Goal: Task Accomplishment & Management: Manage account settings

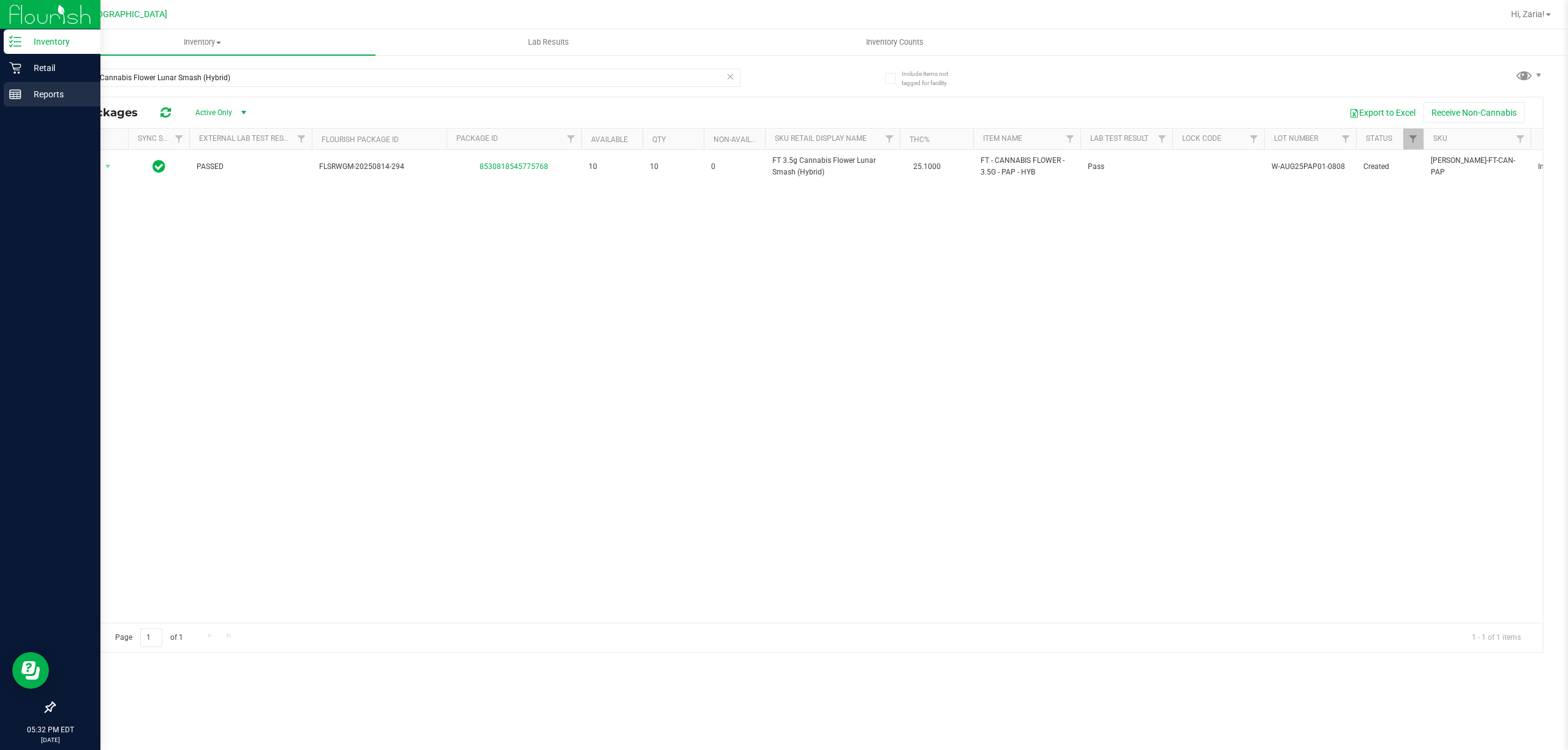
click at [14, 82] on div "Reports" at bounding box center [52, 94] width 96 height 24
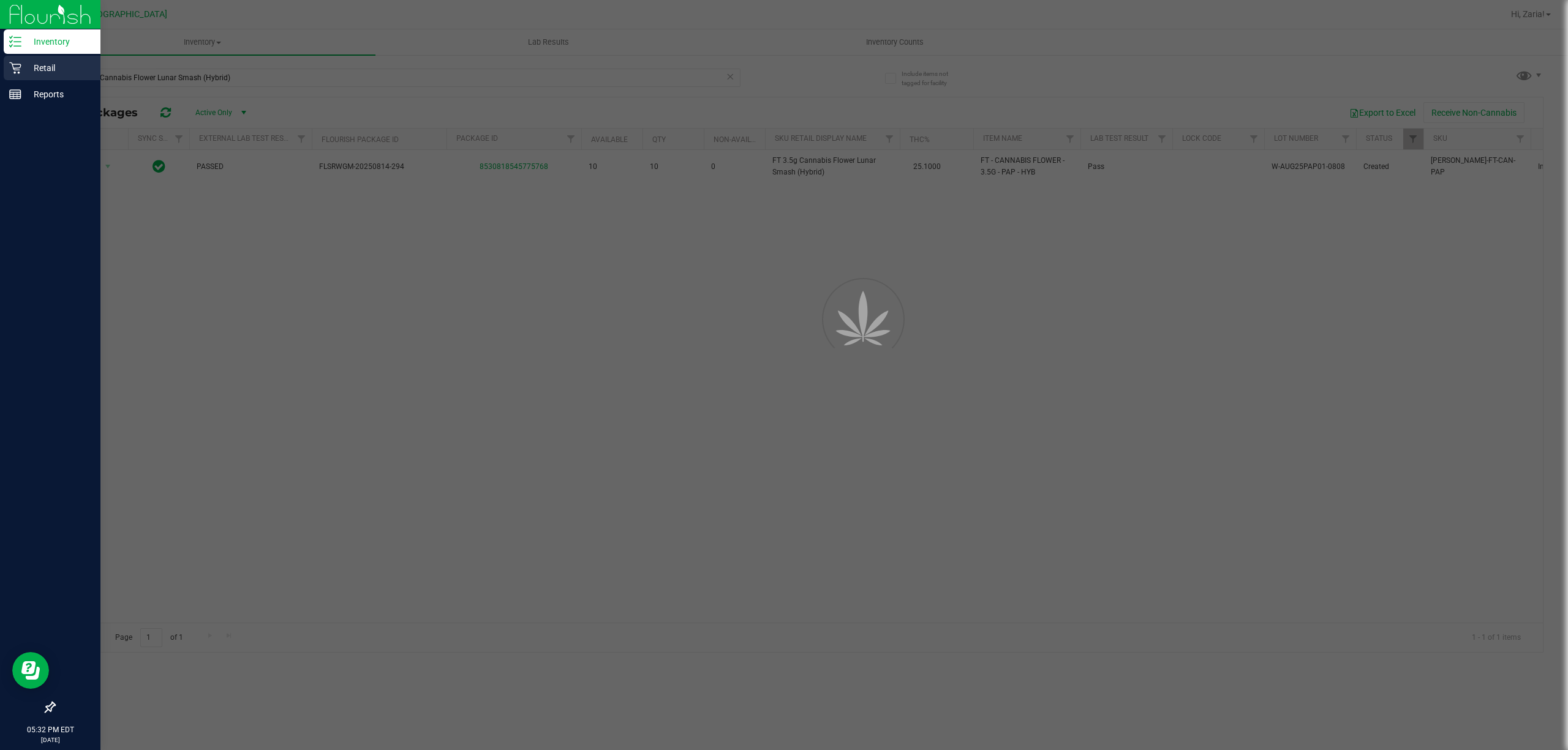
click at [14, 70] on icon at bounding box center [15, 68] width 13 height 13
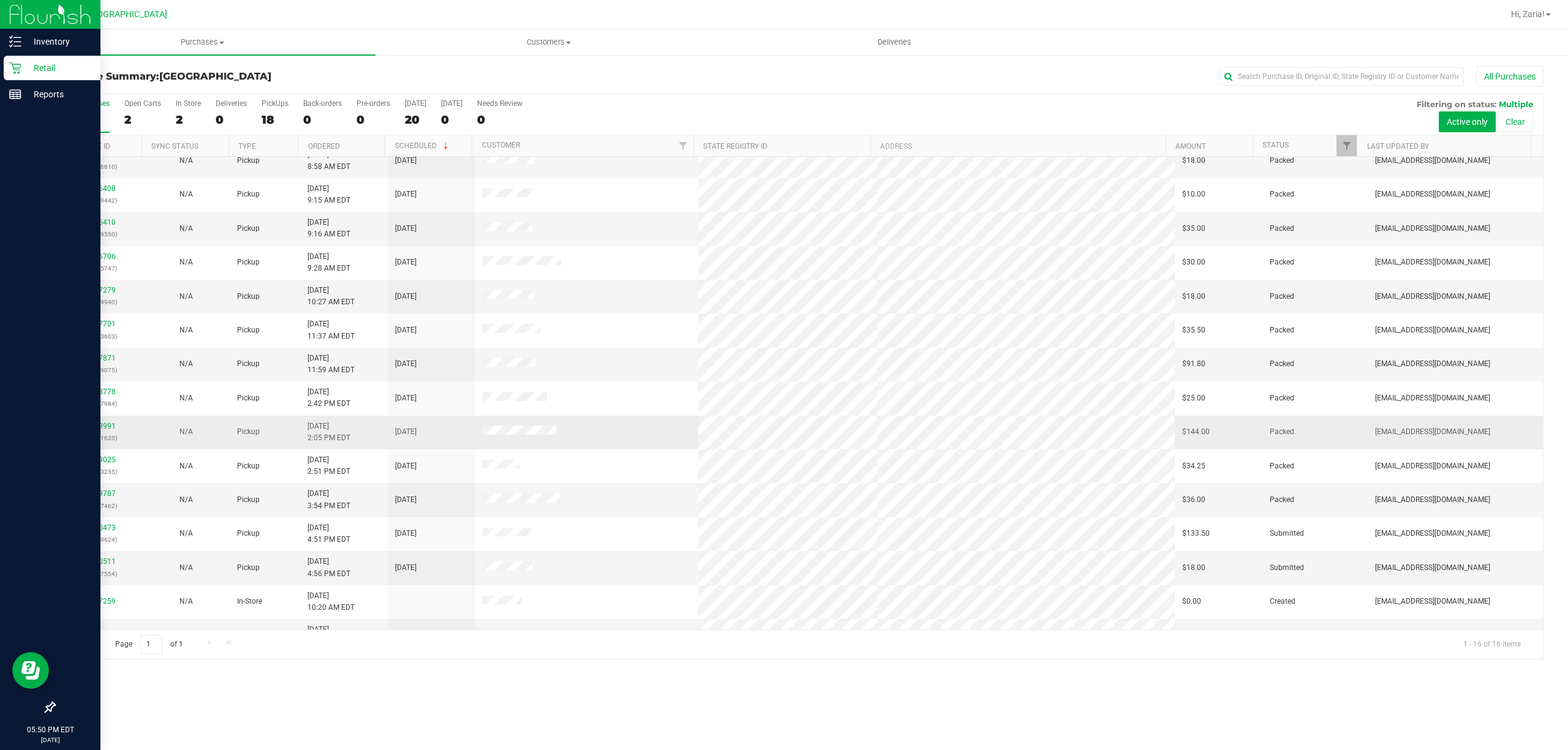
scroll to position [72, 0]
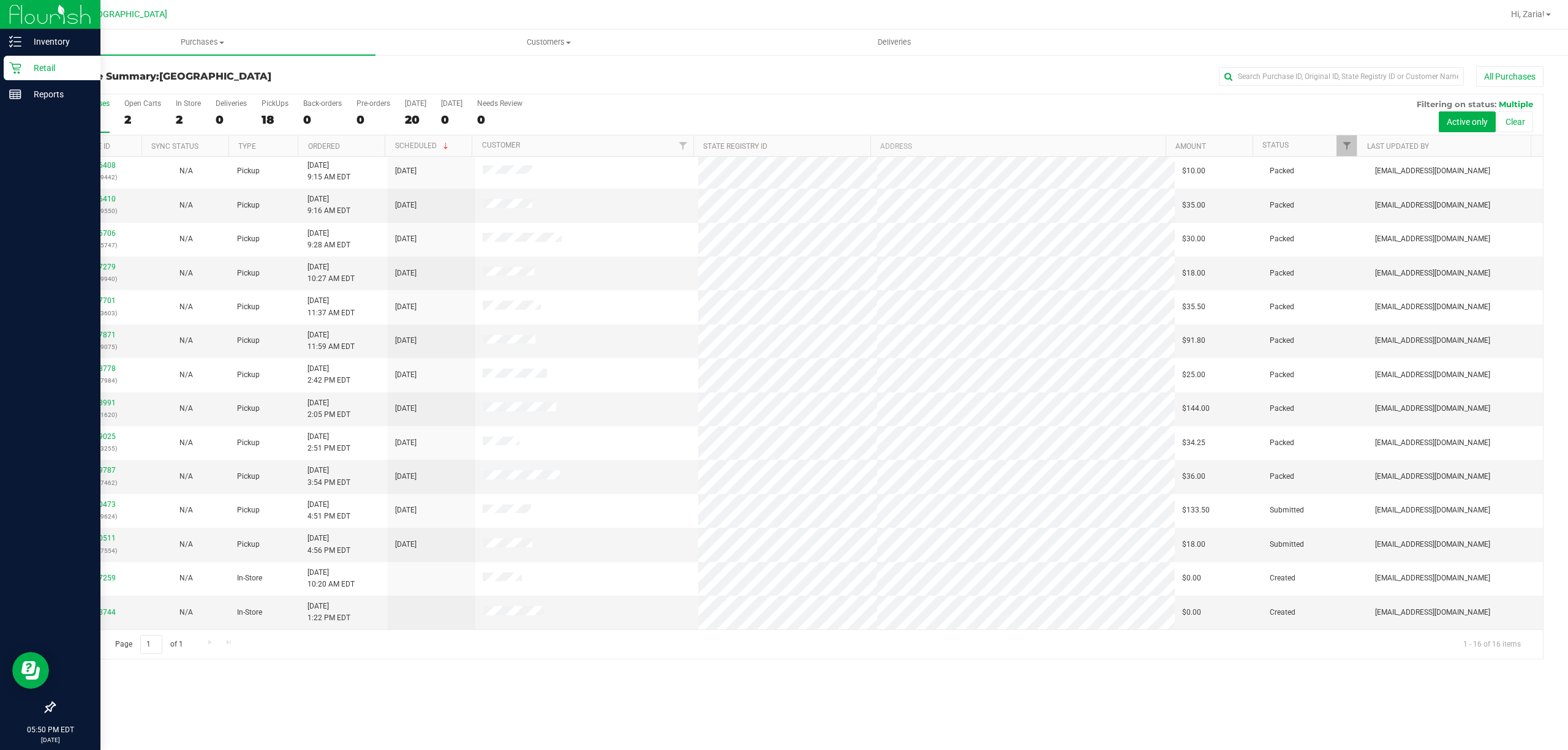
click at [80, 123] on div "20" at bounding box center [87, 120] width 46 height 14
click at [0, 0] on input "All Purchases 20" at bounding box center [0, 0] width 0 height 0
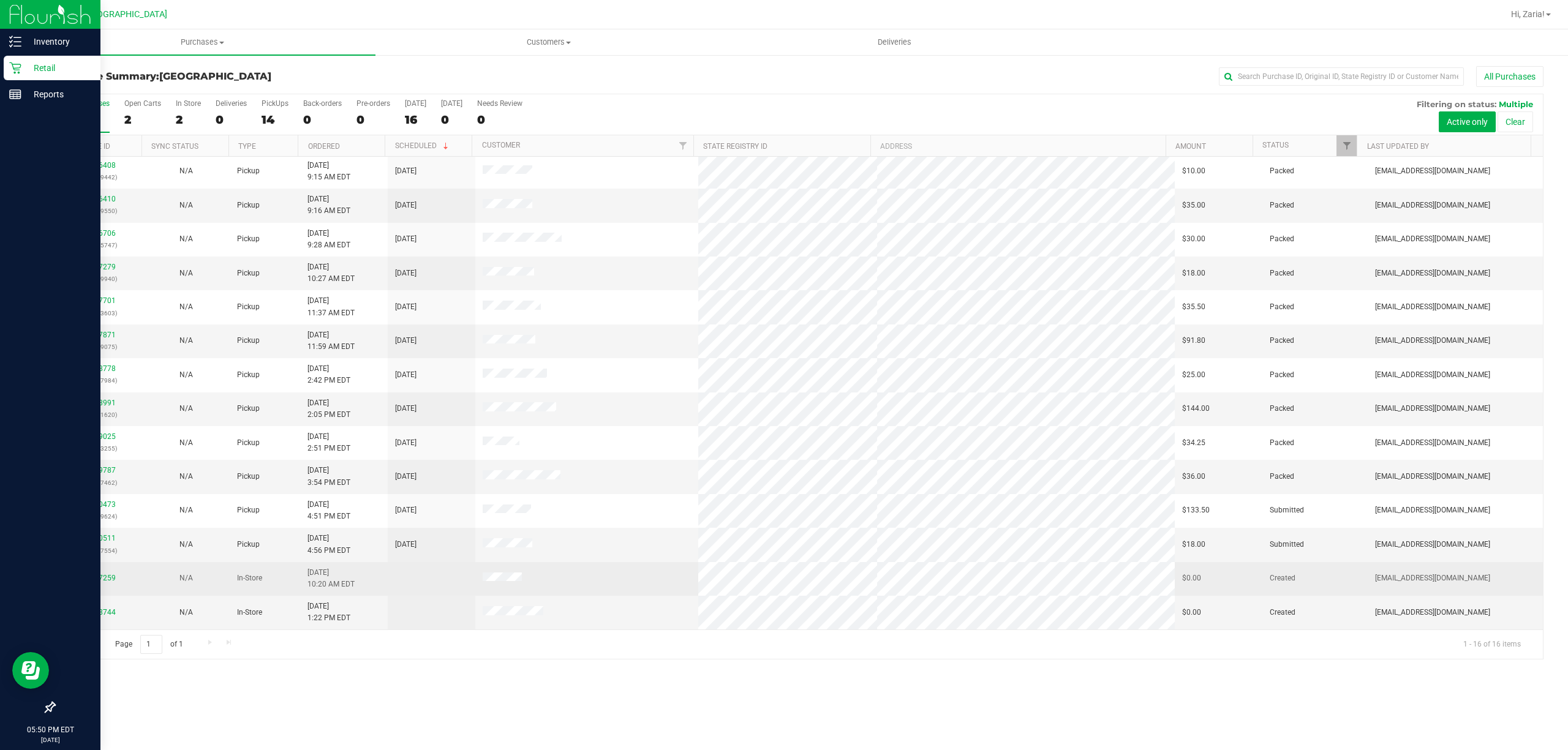
click at [125, 581] on div "11987259" at bounding box center [98, 579] width 73 height 12
click at [109, 581] on link "11987259" at bounding box center [98, 578] width 34 height 9
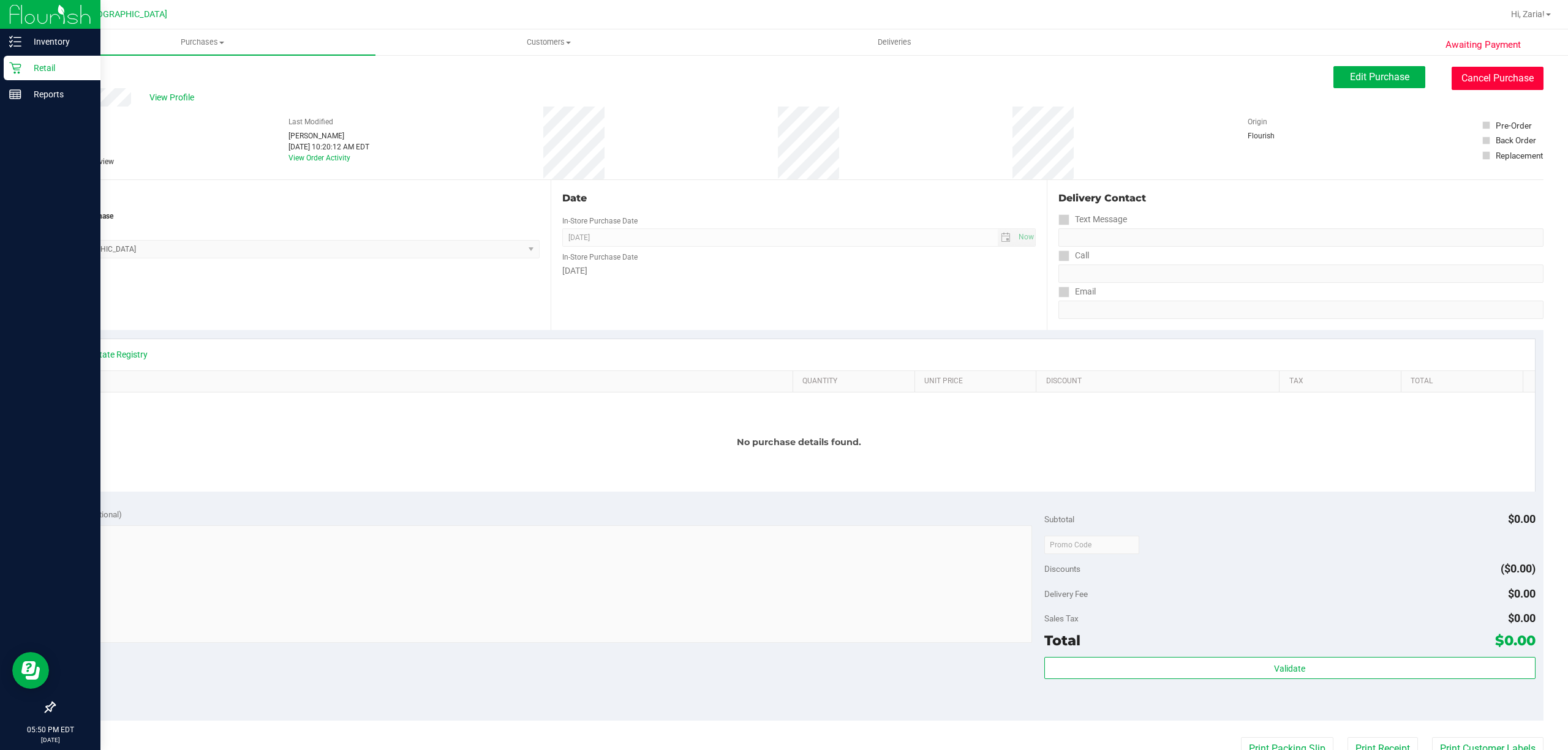
click at [1487, 77] on button "Cancel Purchase" at bounding box center [1497, 79] width 92 height 23
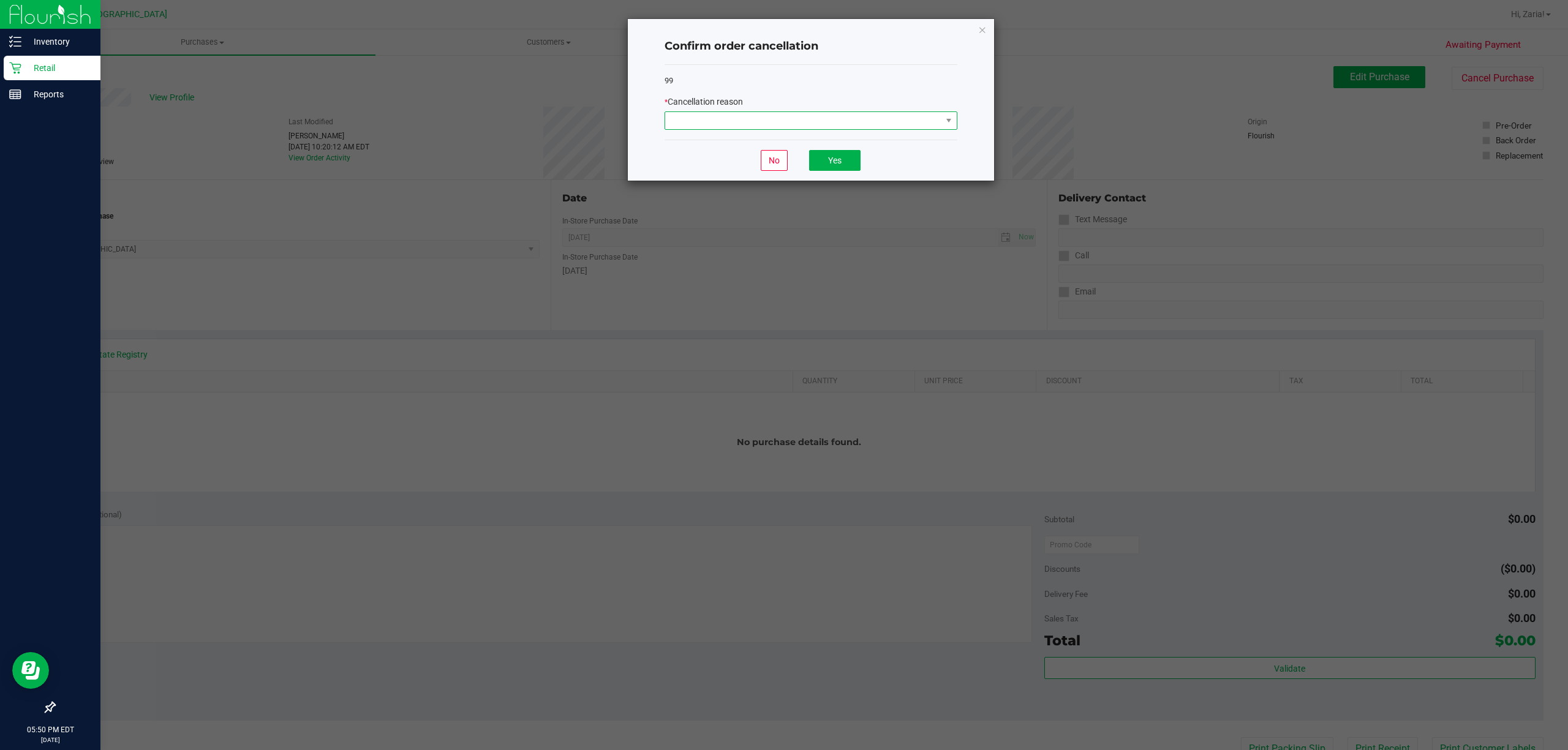
click at [947, 128] on span at bounding box center [949, 121] width 16 height 18
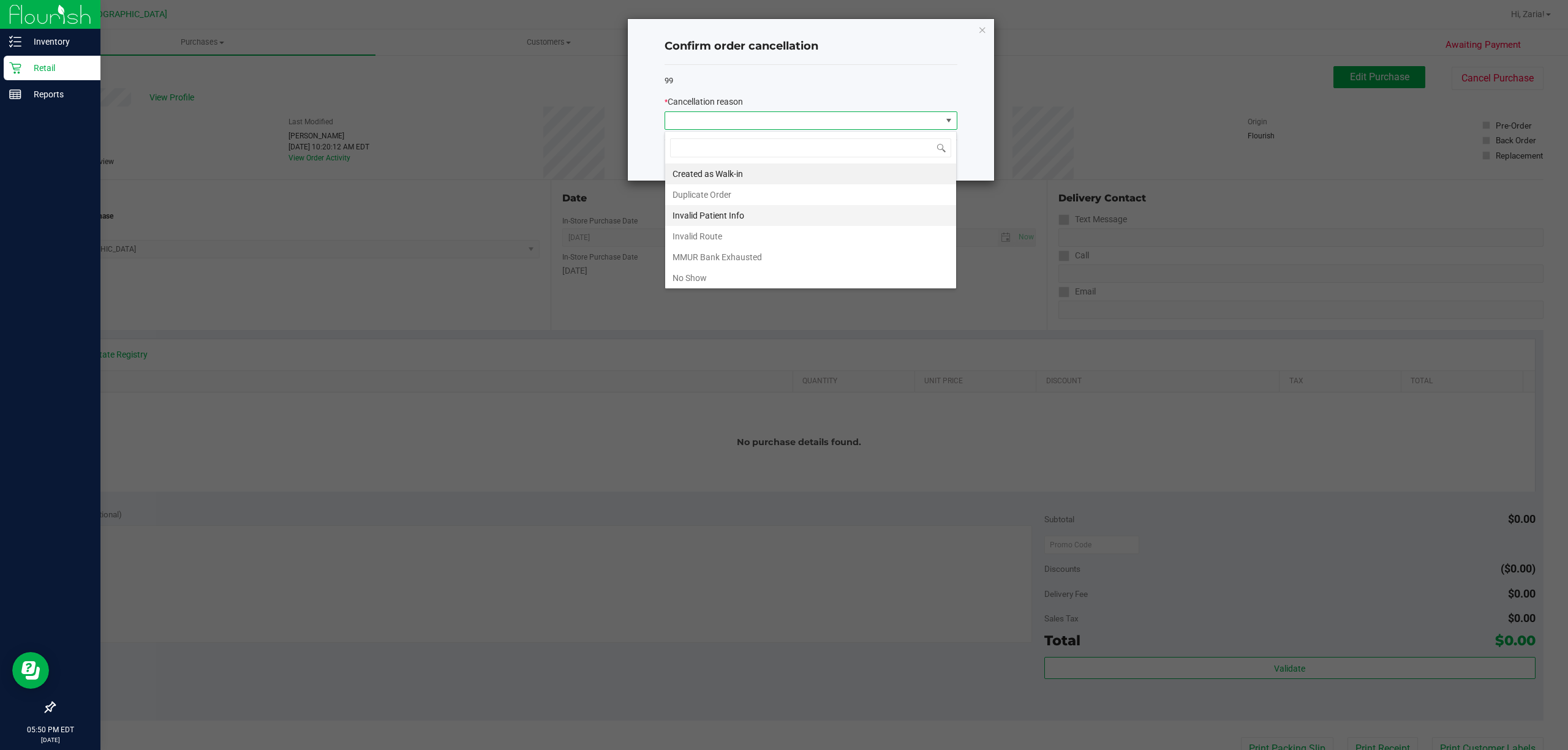
scroll to position [19, 292]
click at [773, 216] on li "Invalid Patient Info" at bounding box center [810, 215] width 291 height 20
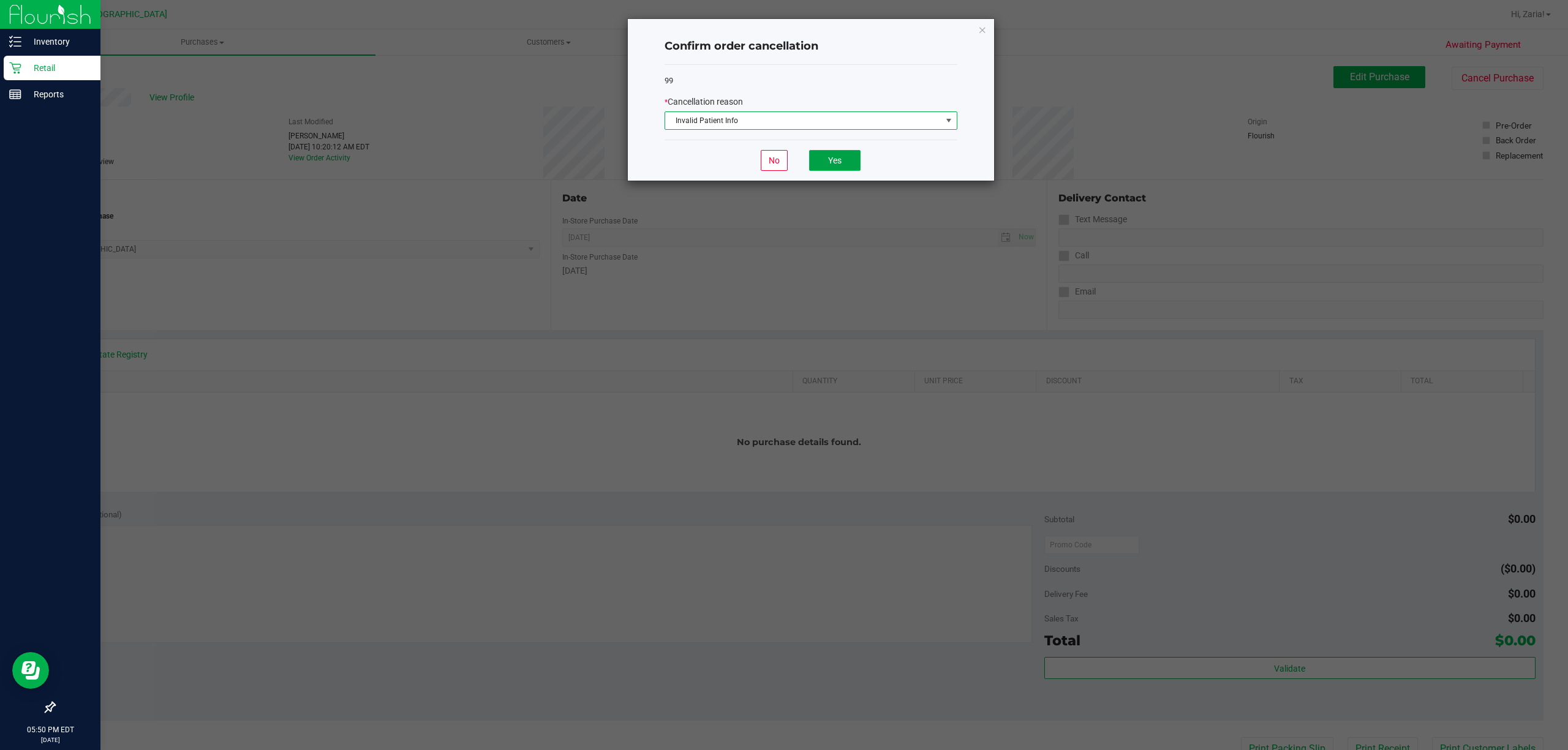
click at [828, 167] on button "Yes" at bounding box center [835, 160] width 52 height 20
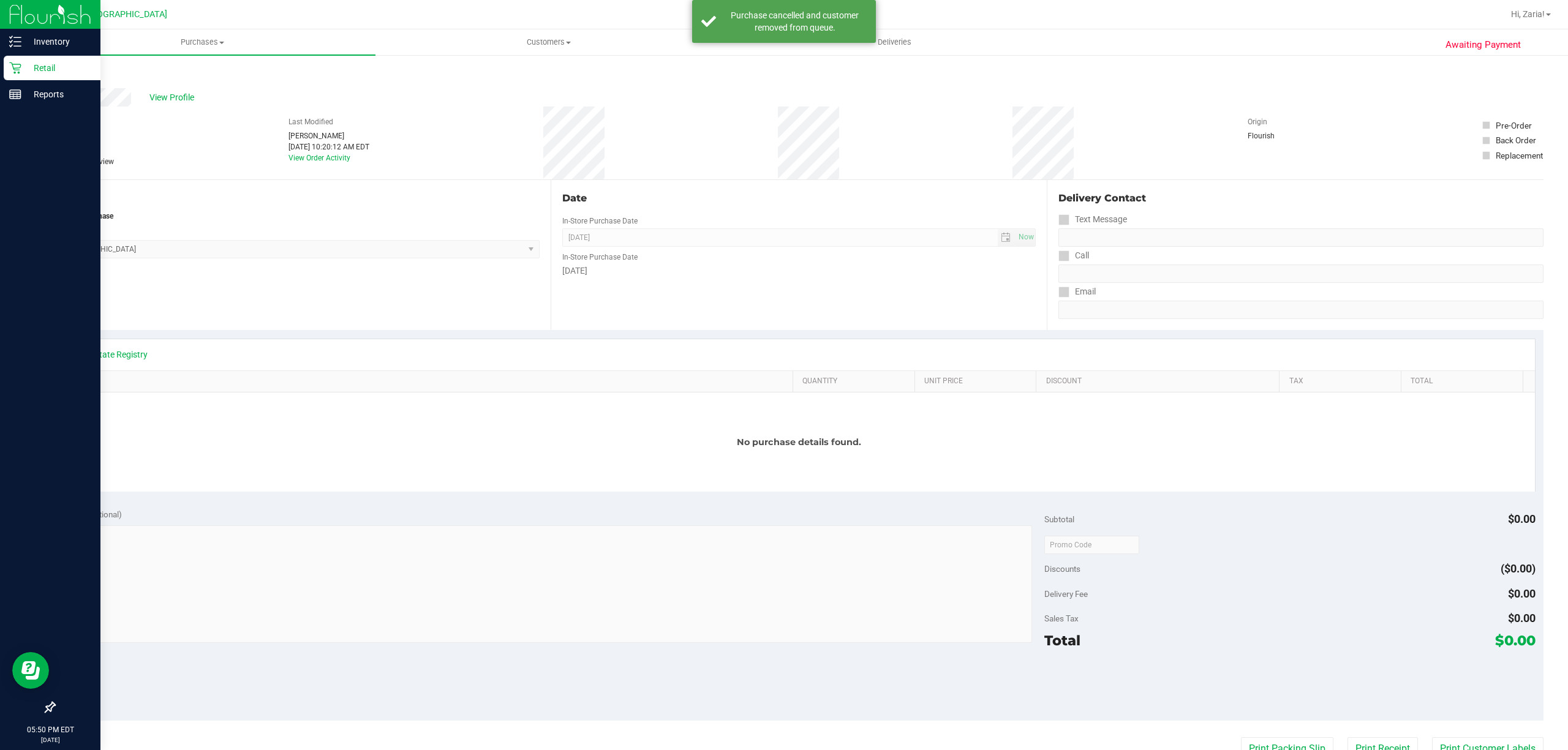
click at [79, 78] on div "Back" at bounding box center [798, 77] width 1489 height 22
click at [65, 71] on link "Back" at bounding box center [62, 73] width 19 height 9
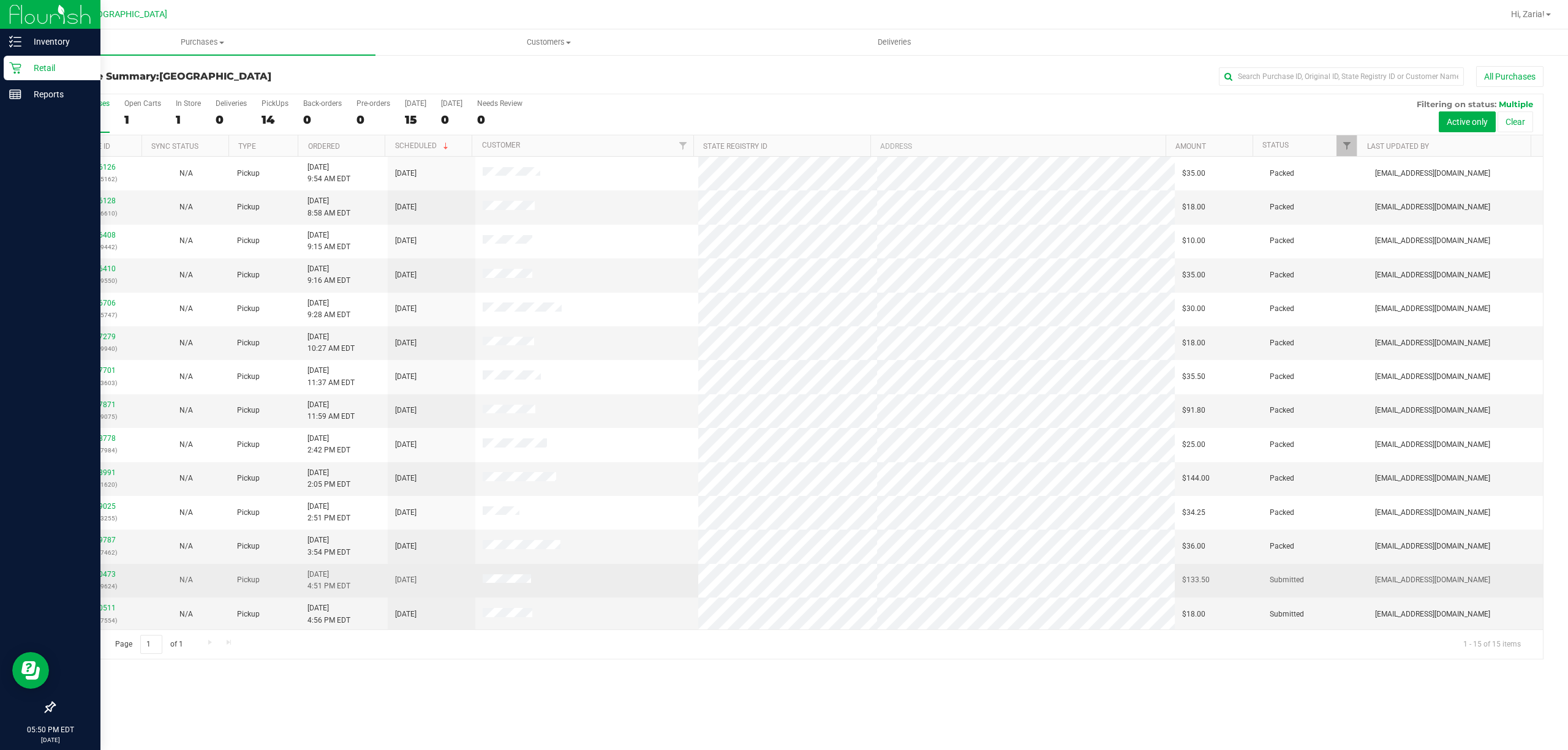
scroll to position [38, 0]
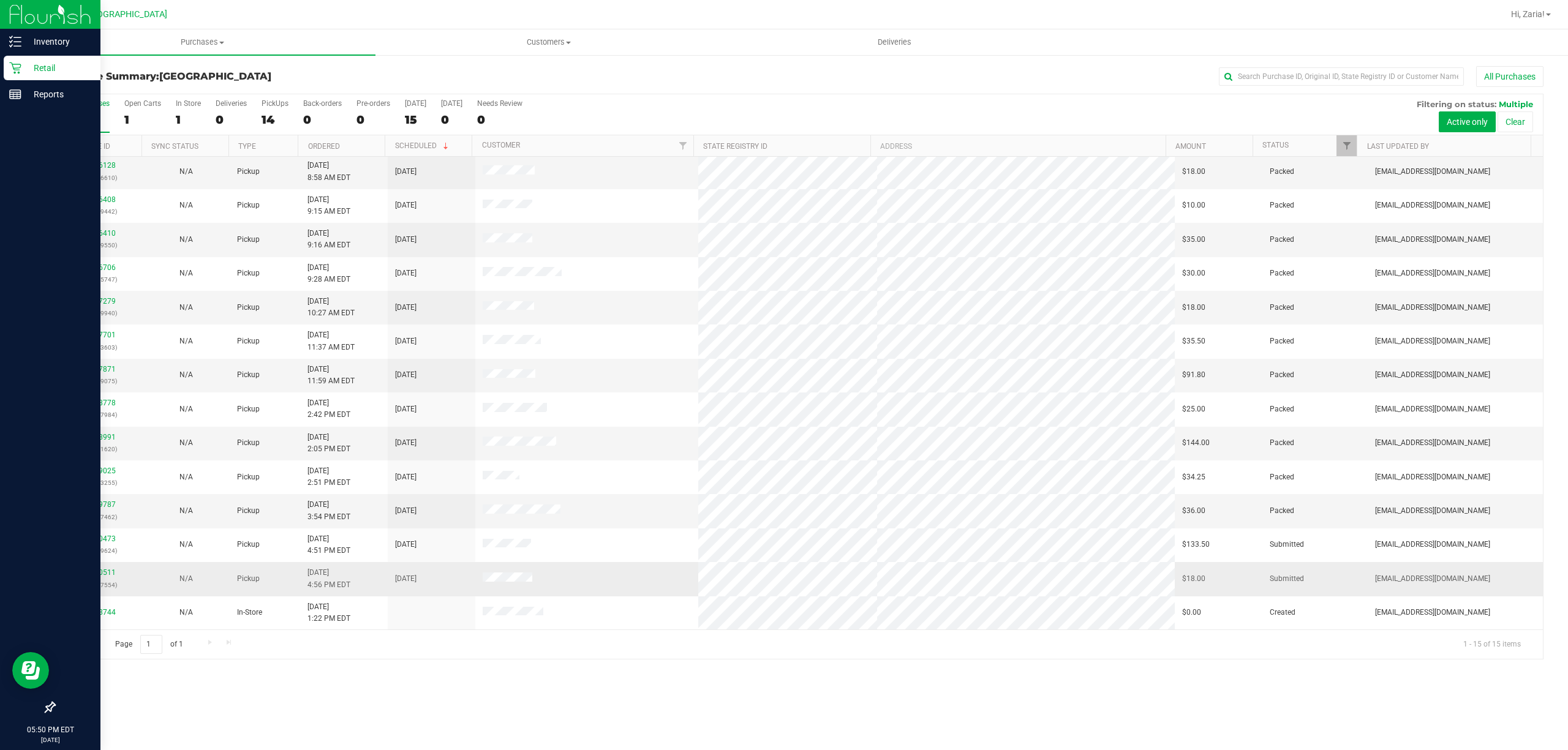
click at [84, 567] on div "11990511 (326807554)" at bounding box center [98, 579] width 73 height 23
click at [87, 567] on div "11990511 (326807554)" at bounding box center [98, 579] width 73 height 23
click at [91, 567] on div "11990511 (326807554)" at bounding box center [98, 579] width 73 height 23
click at [95, 566] on td "11990511 (326807554)" at bounding box center [98, 579] width 88 height 34
click at [99, 569] on div "11990511 (326807554)" at bounding box center [98, 579] width 73 height 23
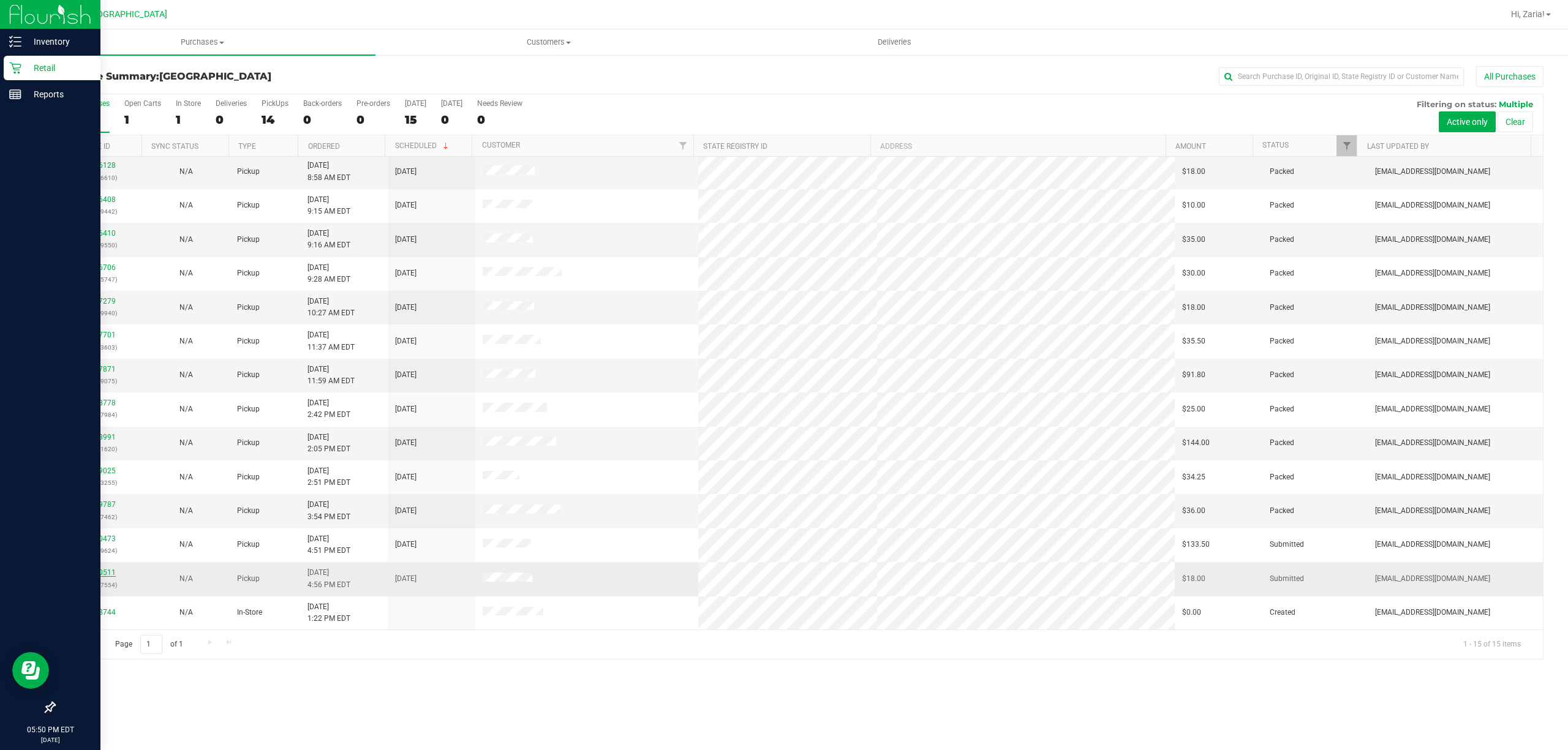
click at [96, 574] on link "11990511" at bounding box center [98, 573] width 34 height 9
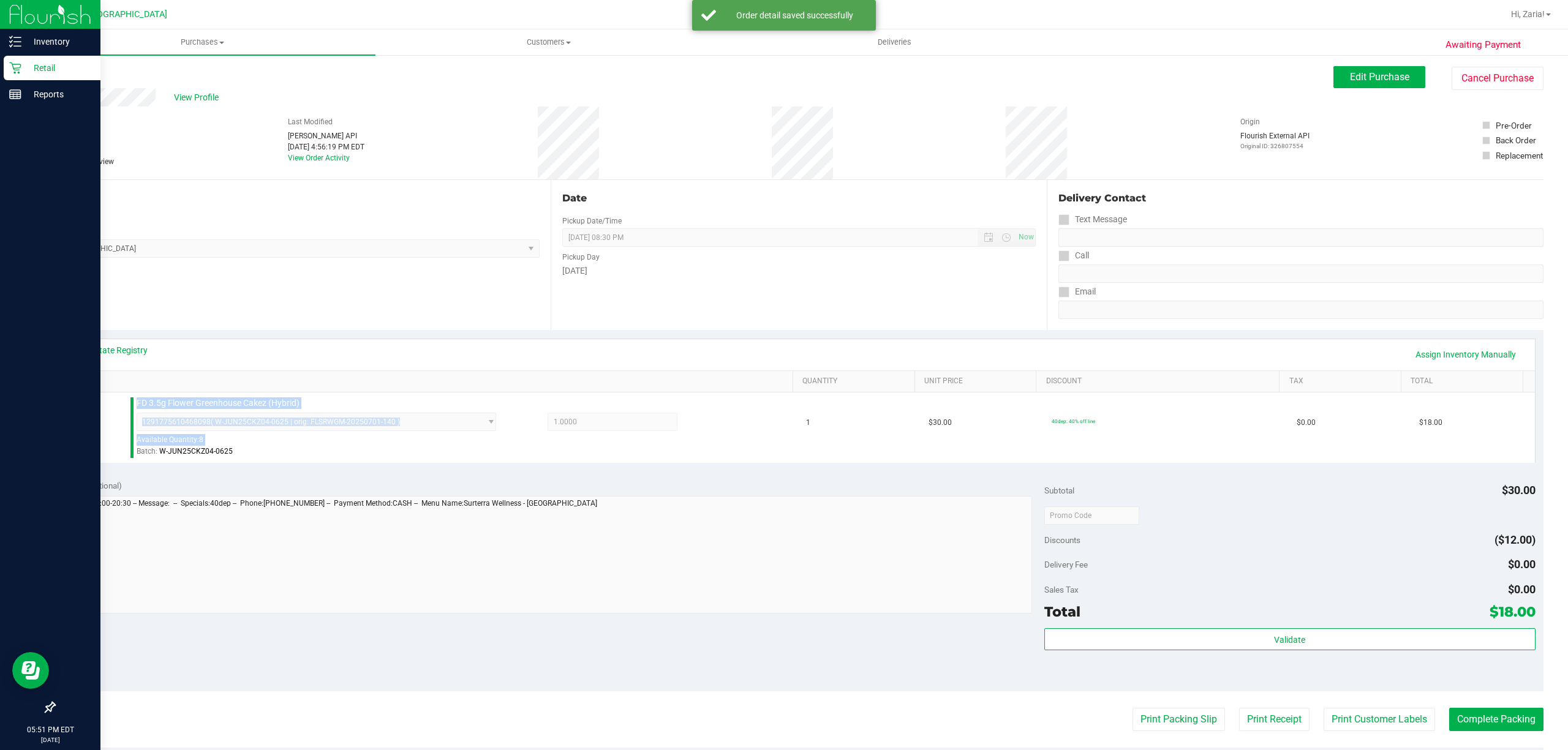
click at [1036, 471] on div "View State Registry Assign Inventory Manually SKU Quantity Unit Price Discount …" at bounding box center [798, 400] width 1489 height 141
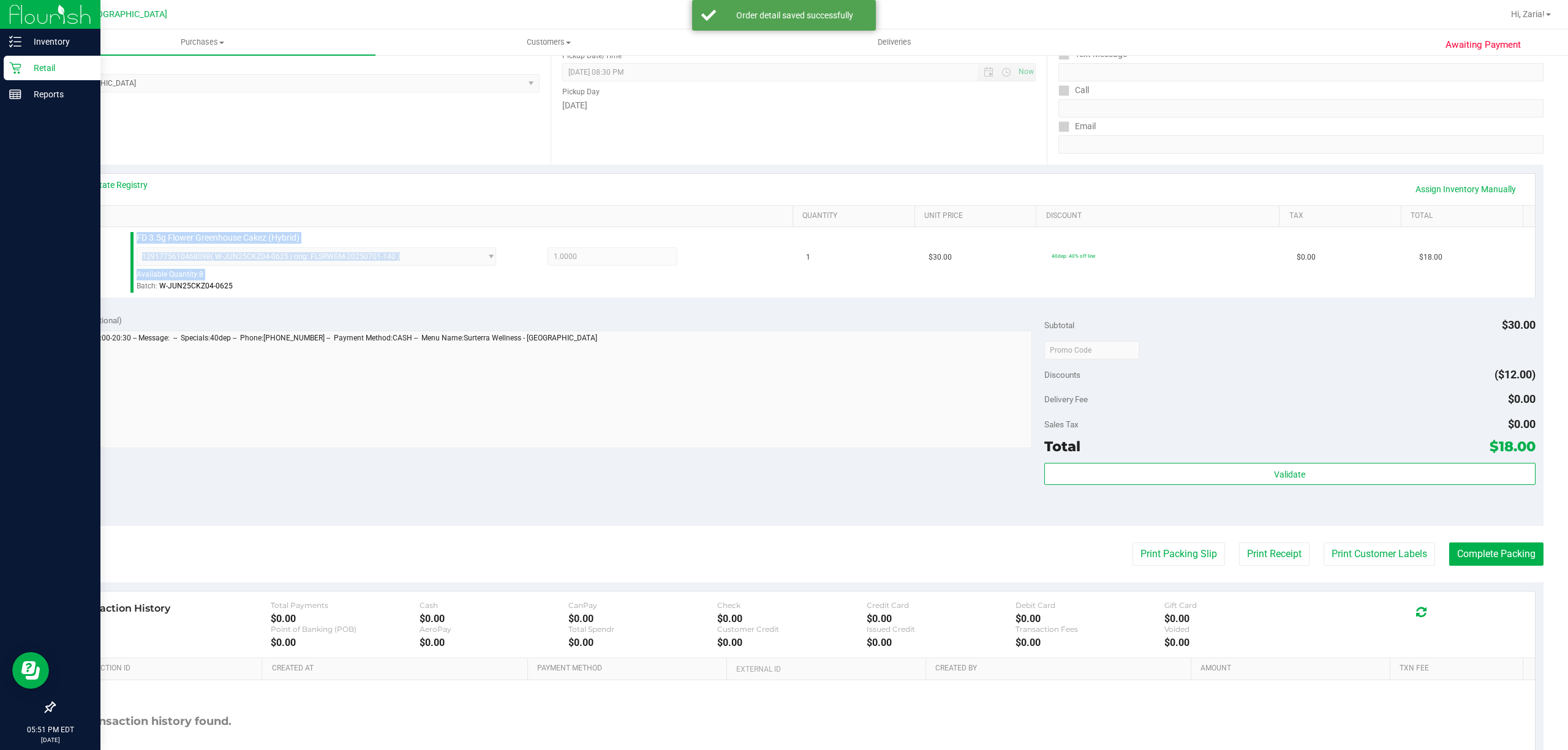
scroll to position [253, 0]
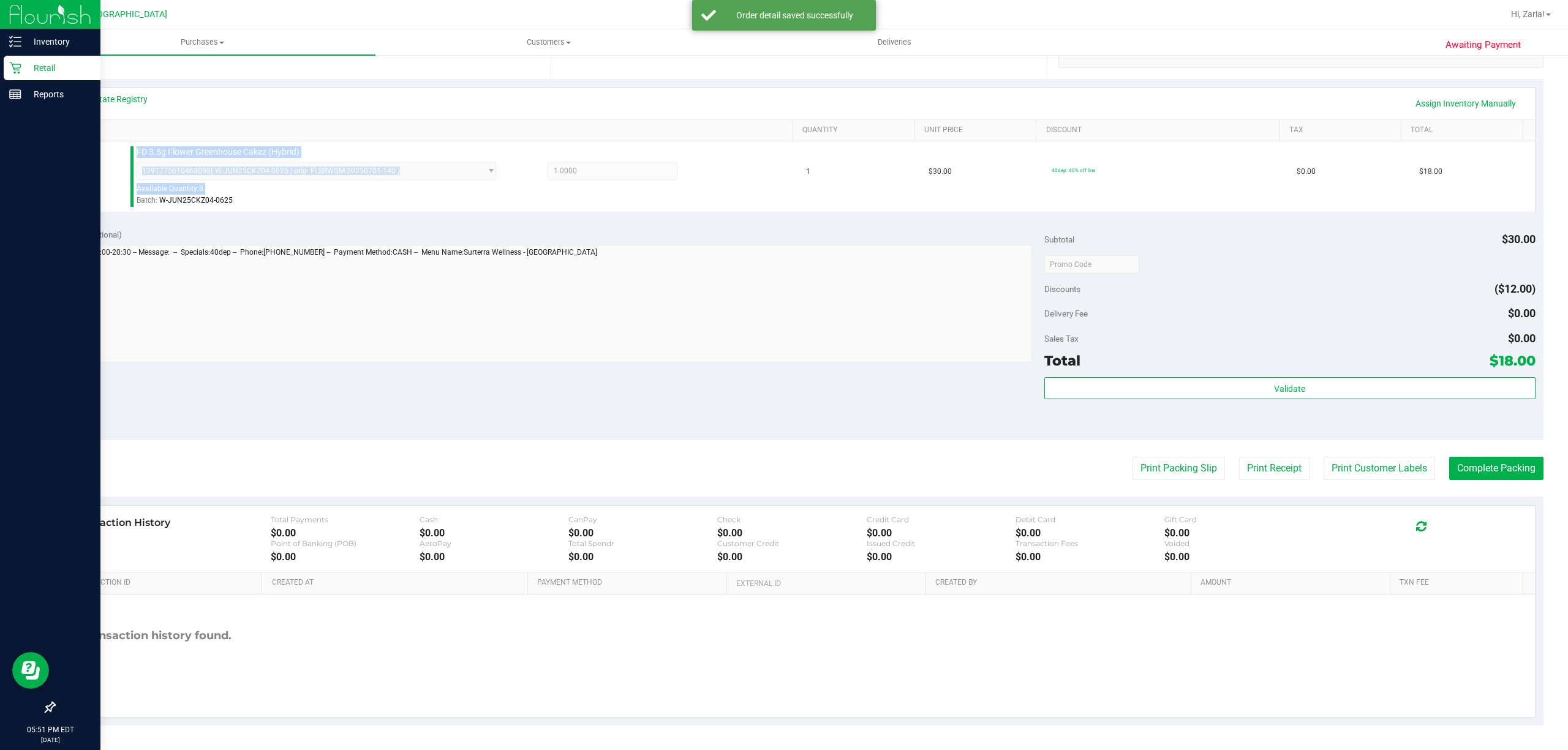
click at [1508, 332] on div "$0.00" at bounding box center [1521, 338] width 27 height 22
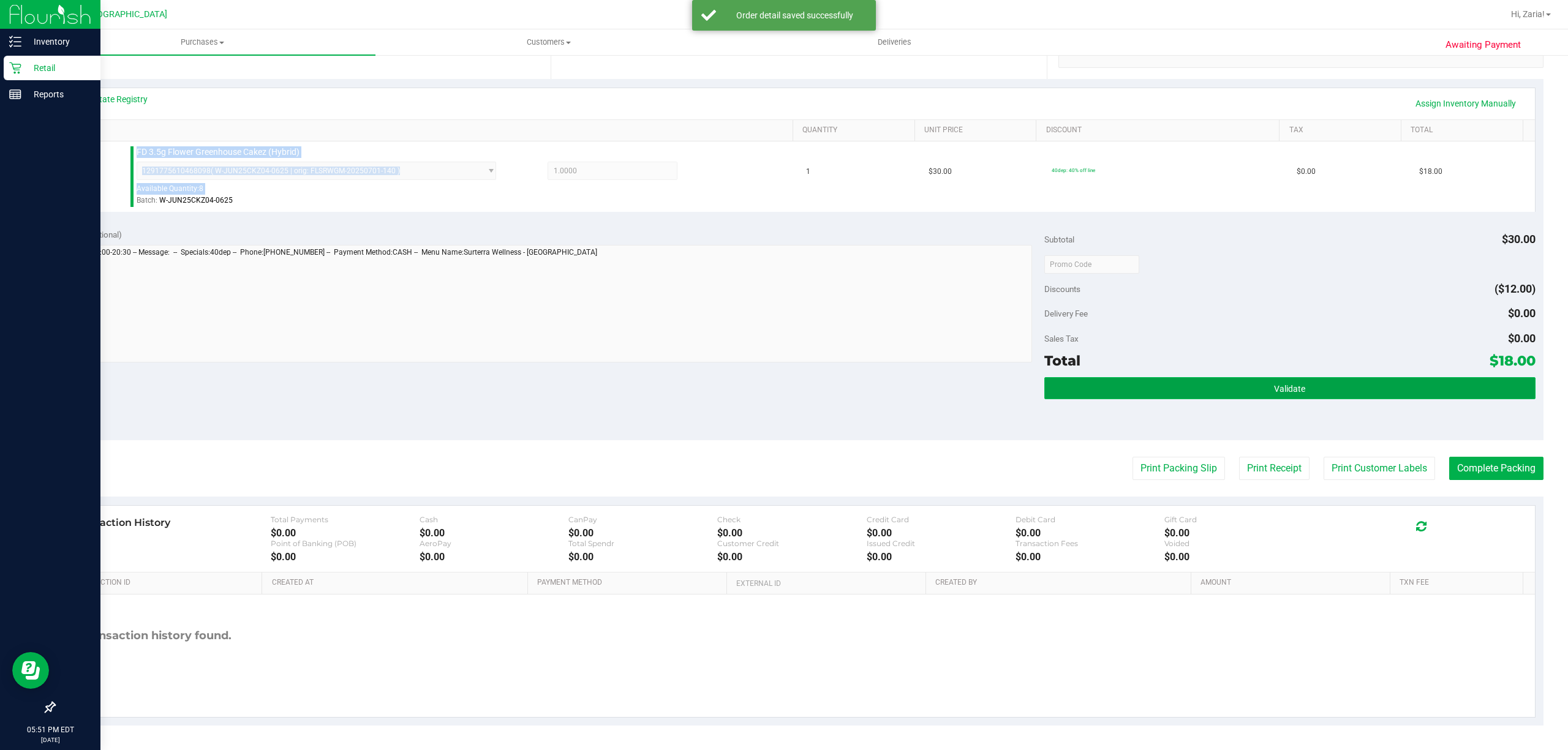
click at [1299, 379] on button "Validate" at bounding box center [1289, 388] width 491 height 22
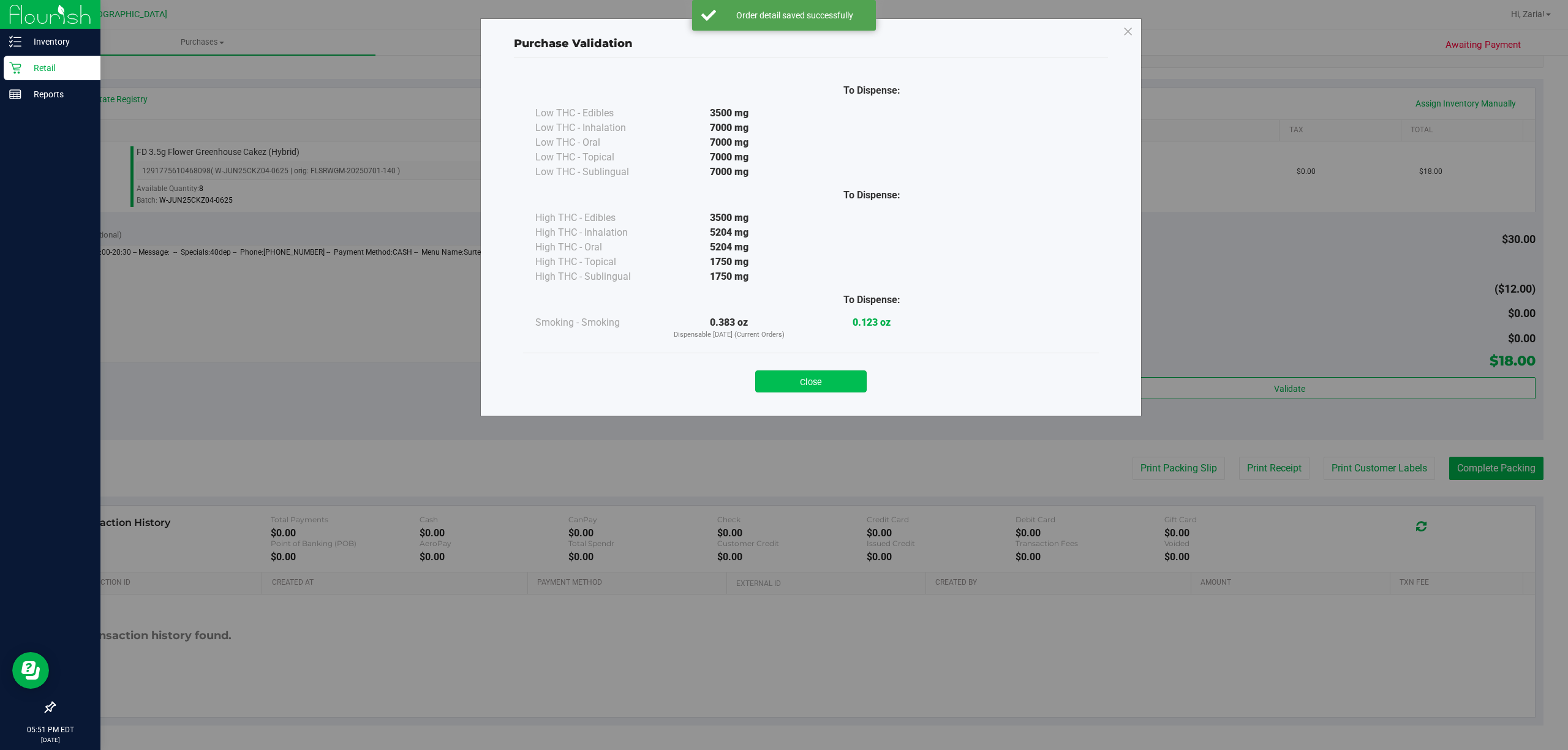
drag, startPoint x: 831, startPoint y: 364, endPoint x: 824, endPoint y: 379, distance: 16.6
click at [829, 364] on div "Close" at bounding box center [810, 377] width 557 height 30
click at [824, 379] on button "Close" at bounding box center [810, 381] width 111 height 22
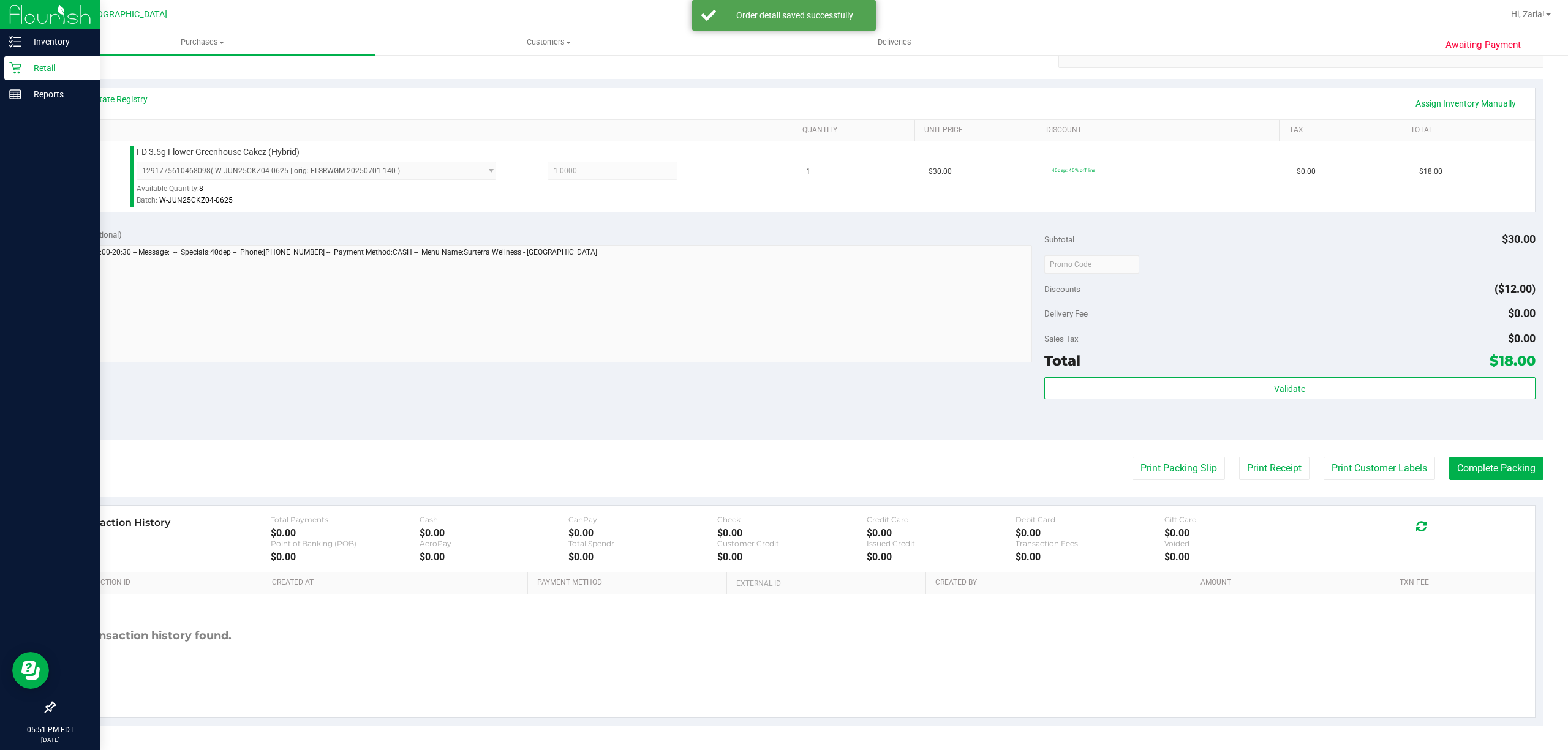
click at [1407, 436] on div "Notes (optional) Subtotal $30.00 Discounts ($12.00) Delivery Fee $0.00 Sales Ta…" at bounding box center [798, 330] width 1489 height 220
click at [1309, 483] on purchase-details "Back Edit Purchase Cancel Purchase View Profile # 11990511 BioTrack ID: - Submi…" at bounding box center [798, 270] width 1489 height 911
click at [1330, 476] on button "Print Customer Labels" at bounding box center [1379, 469] width 111 height 23
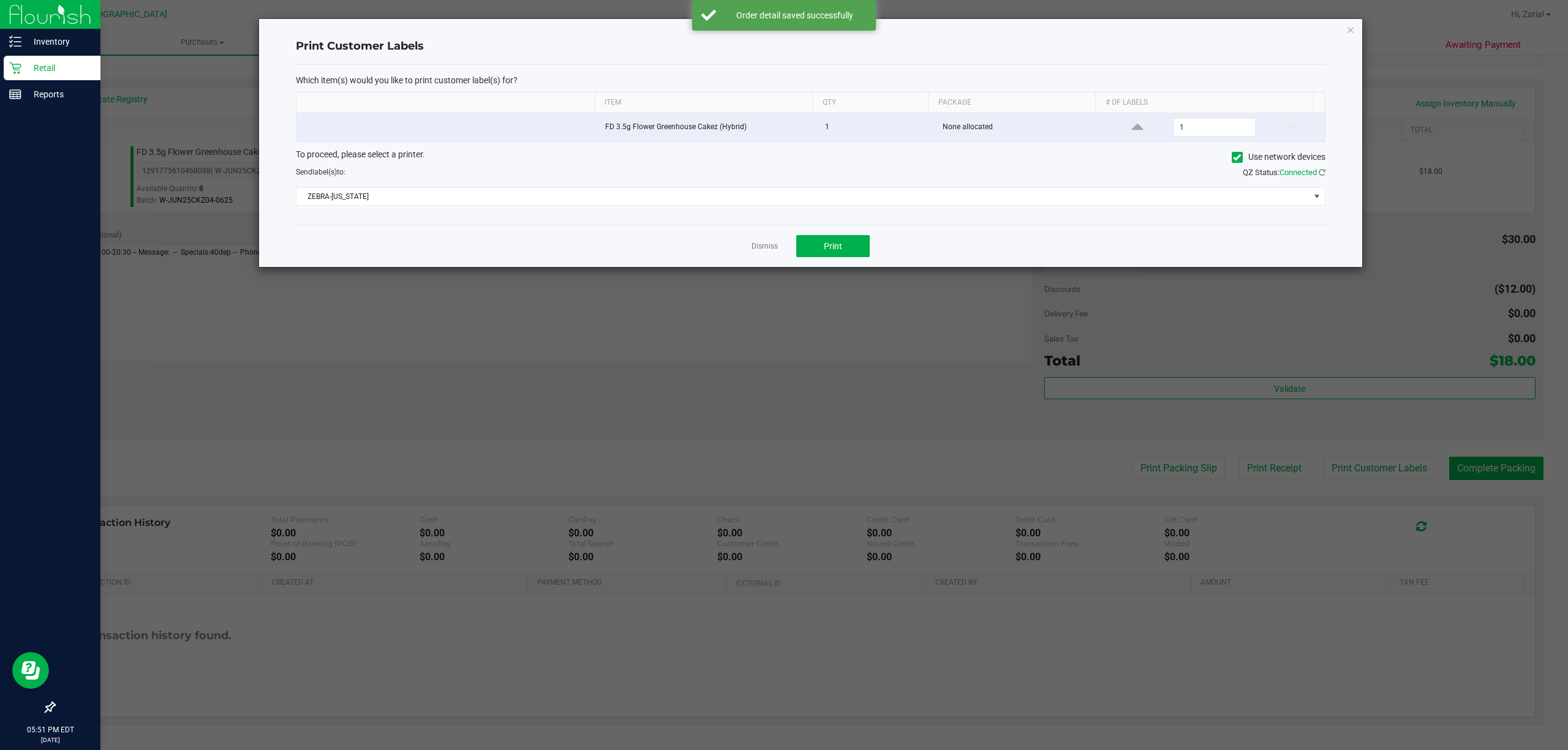
click at [846, 233] on div "Dismiss Print" at bounding box center [810, 245] width 1029 height 42
click at [840, 239] on button "Print" at bounding box center [832, 245] width 73 height 22
click at [765, 248] on link "Dismiss" at bounding box center [765, 246] width 26 height 11
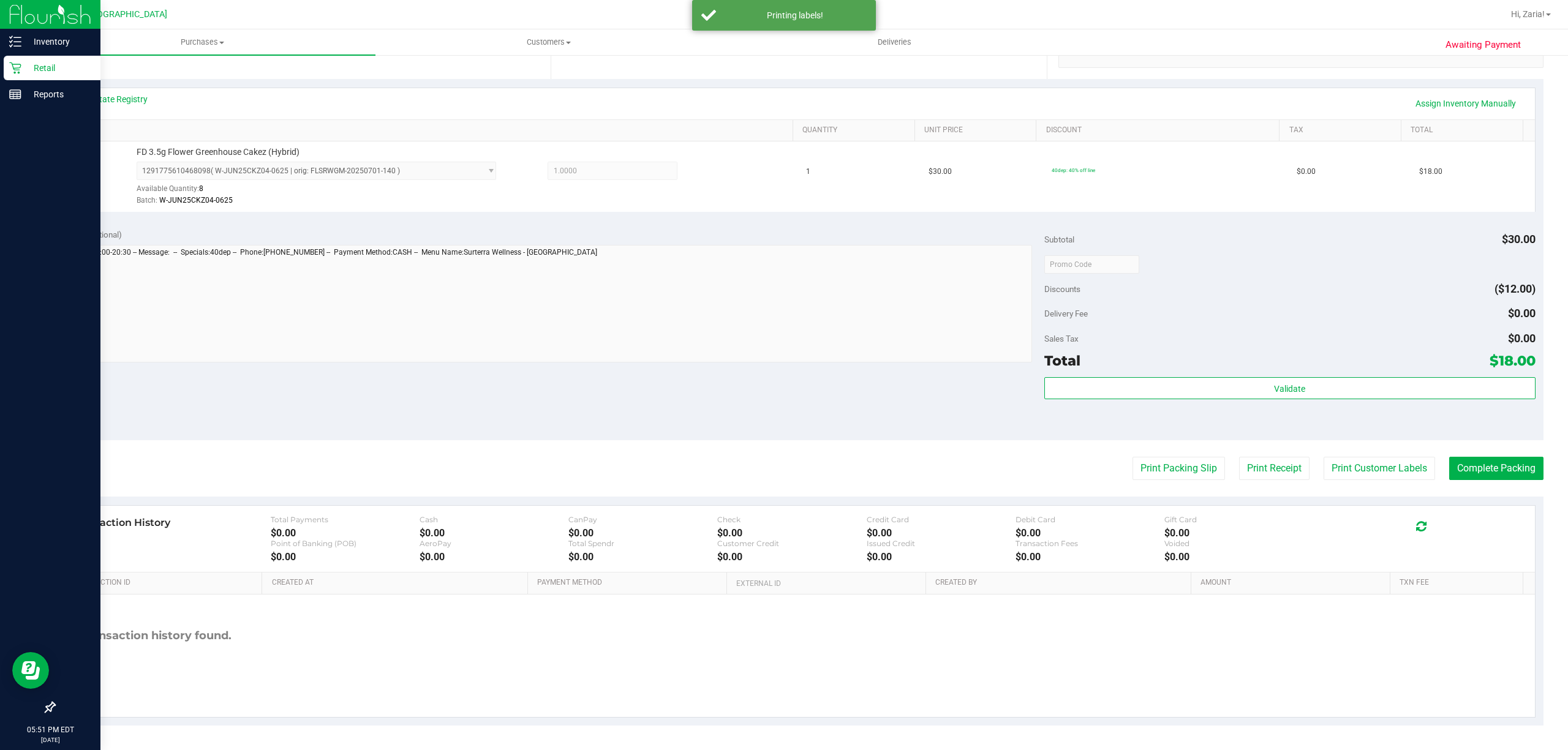
click at [1495, 453] on purchase-details "Back Edit Purchase Cancel Purchase View Profile # 11990511 BioTrack ID: - Submi…" at bounding box center [798, 270] width 1489 height 911
click at [1499, 474] on button "Complete Packing" at bounding box center [1496, 469] width 94 height 23
